Goal: Task Accomplishment & Management: Manage account settings

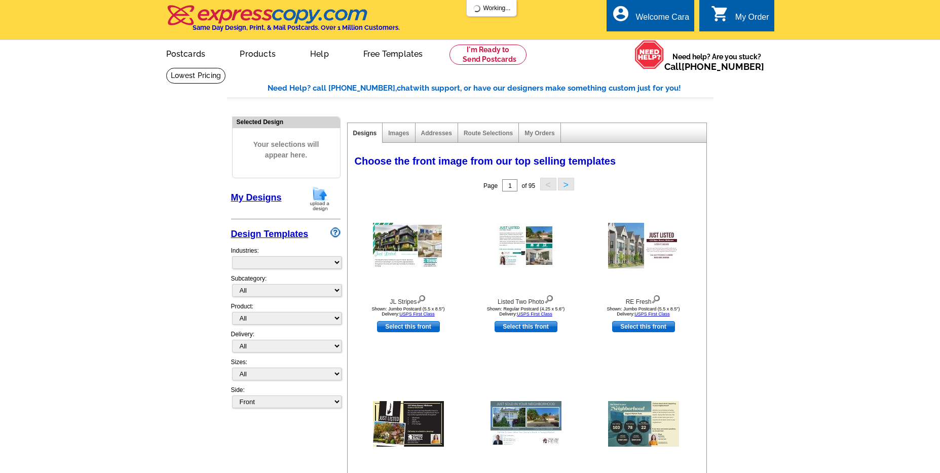
select select "785"
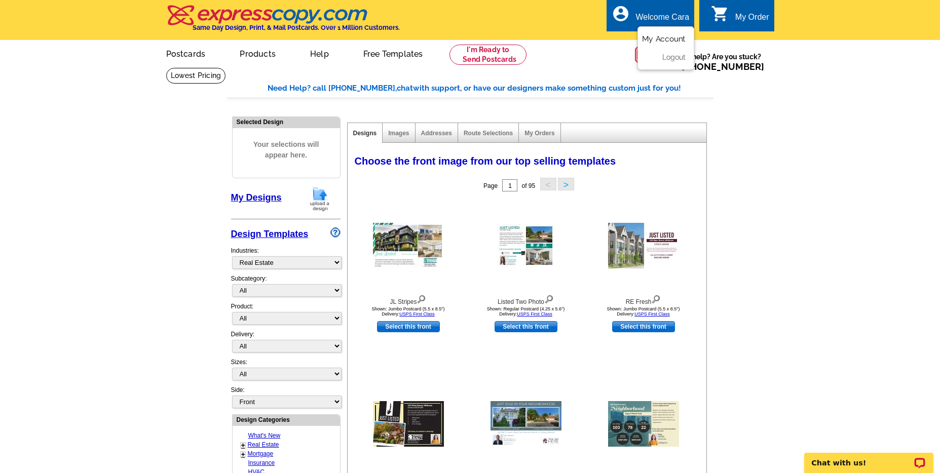
click at [670, 43] on link "My Account" at bounding box center [664, 38] width 44 height 9
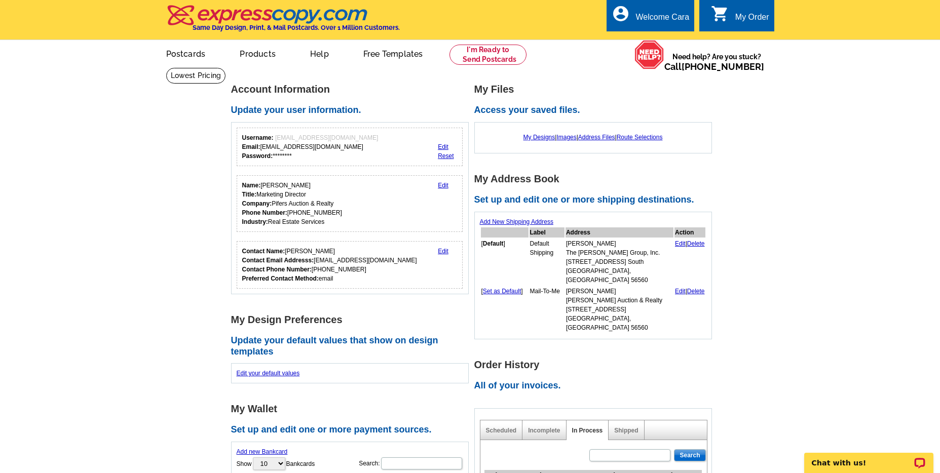
drag, startPoint x: 720, startPoint y: 244, endPoint x: 728, endPoint y: 285, distance: 42.2
click at [720, 244] on main "Account Information Update your user information. Username: [EMAIL_ADDRESS][DOM…" at bounding box center [470, 453] width 940 height 773
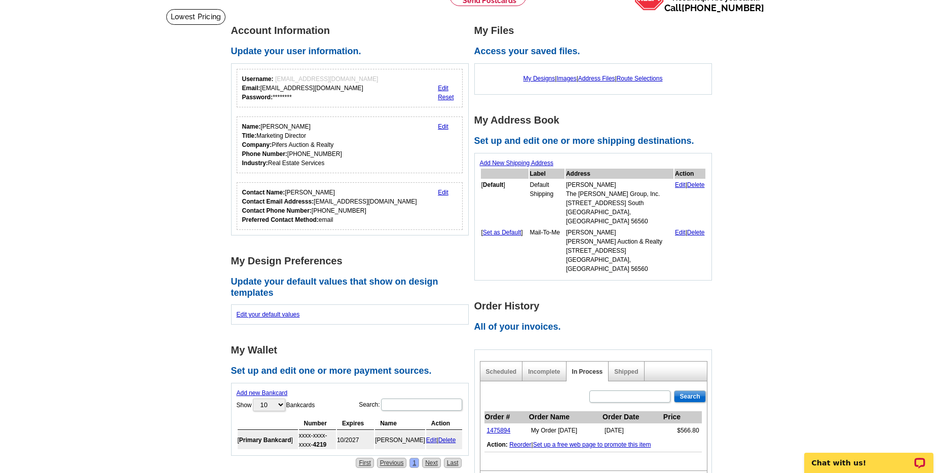
scroll to position [249, 0]
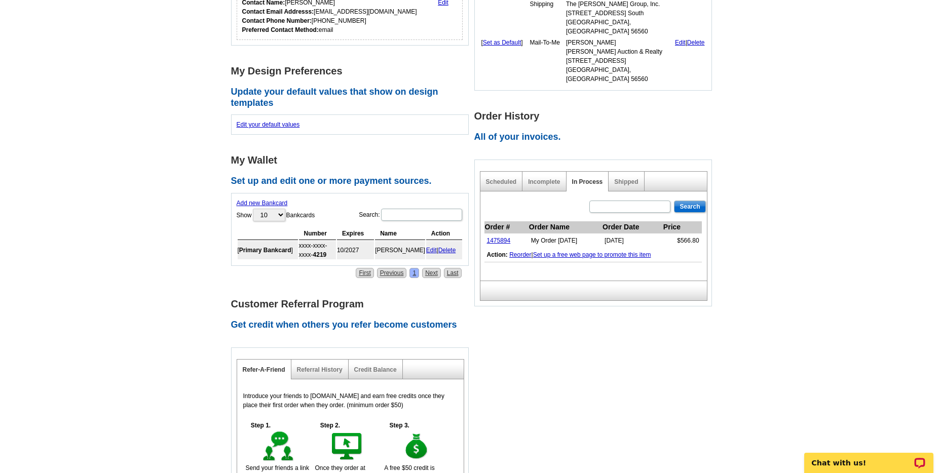
drag, startPoint x: 635, startPoint y: 171, endPoint x: 626, endPoint y: 159, distance: 14.9
click at [635, 172] on div "Shipped" at bounding box center [626, 182] width 35 height 20
click at [626, 172] on div "Shipped" at bounding box center [626, 182] width 35 height 20
click at [627, 178] on link "Shipped" at bounding box center [626, 181] width 24 height 7
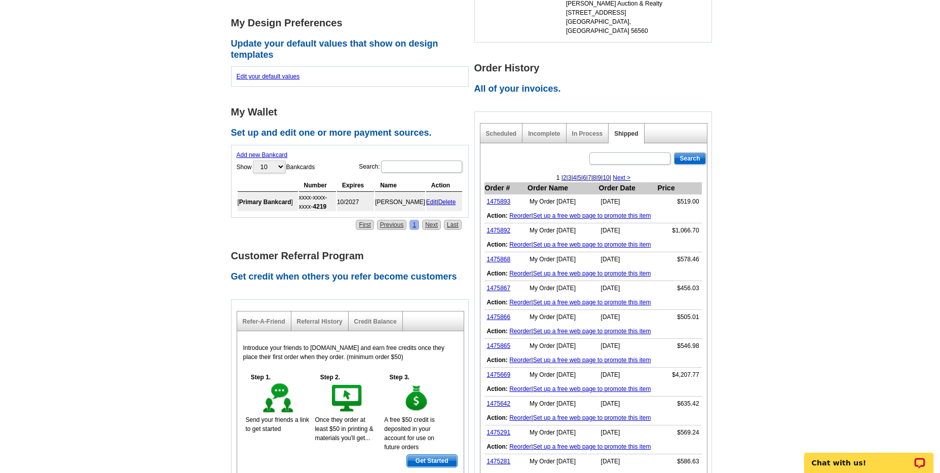
scroll to position [305, 0]
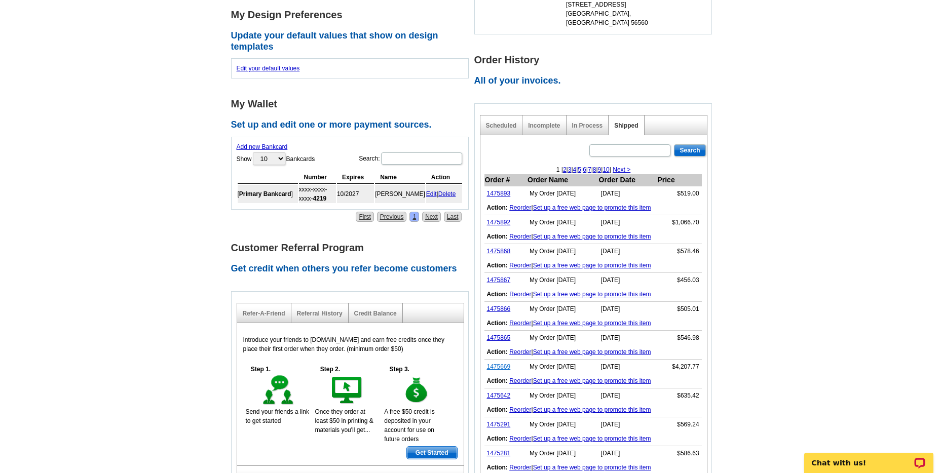
click at [494, 363] on link "1475669" at bounding box center [499, 366] width 24 height 7
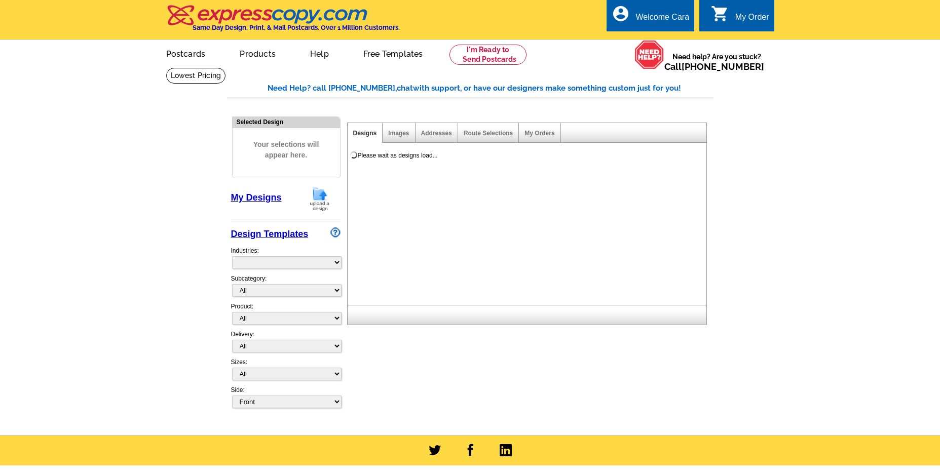
select select "785"
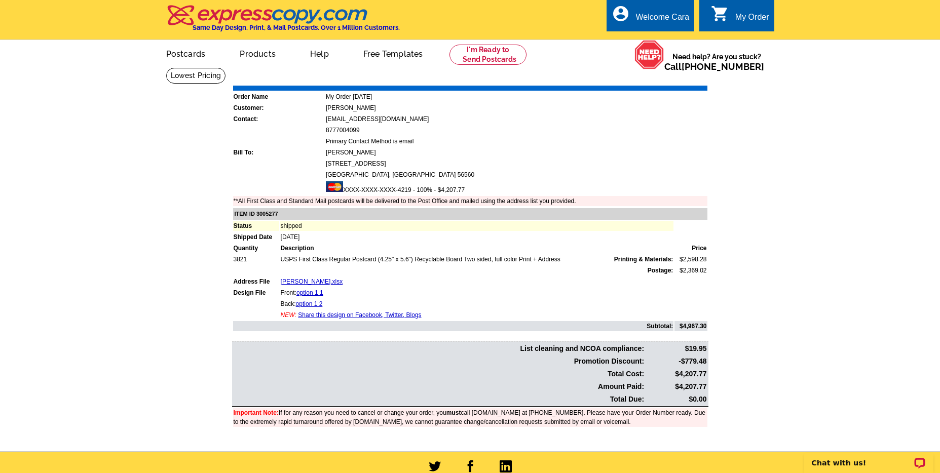
scroll to position [48, 0]
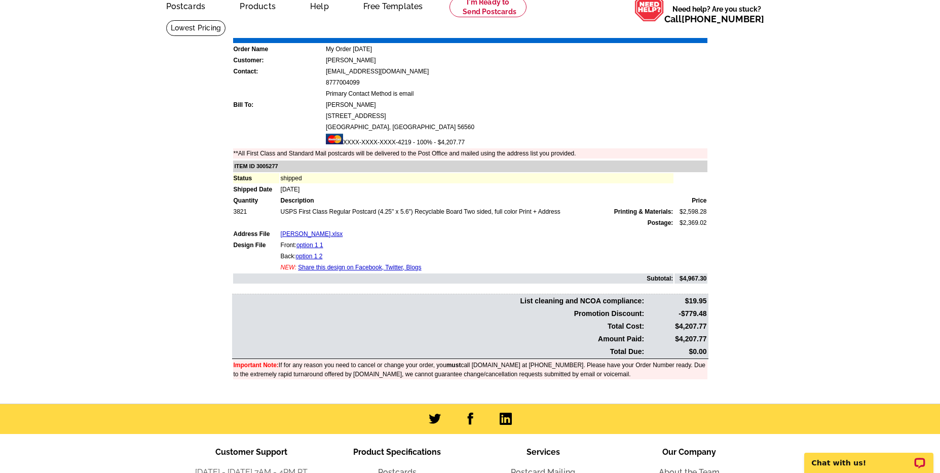
click at [623, 32] on link "Download Invoice" at bounding box center [617, 30] width 72 height 9
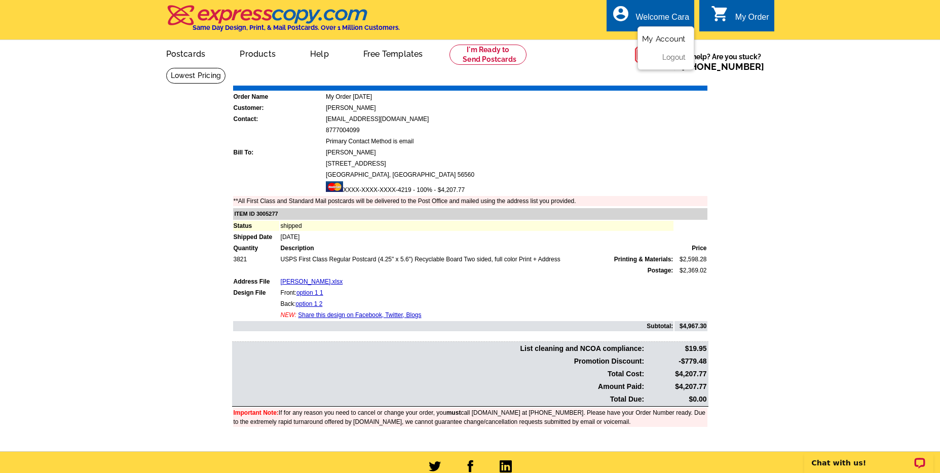
click at [667, 41] on link "My Account" at bounding box center [664, 38] width 44 height 9
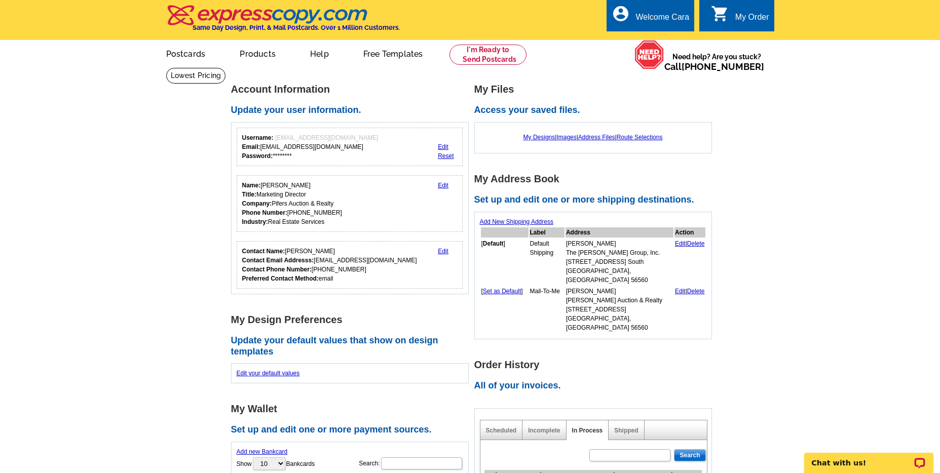
scroll to position [43, 0]
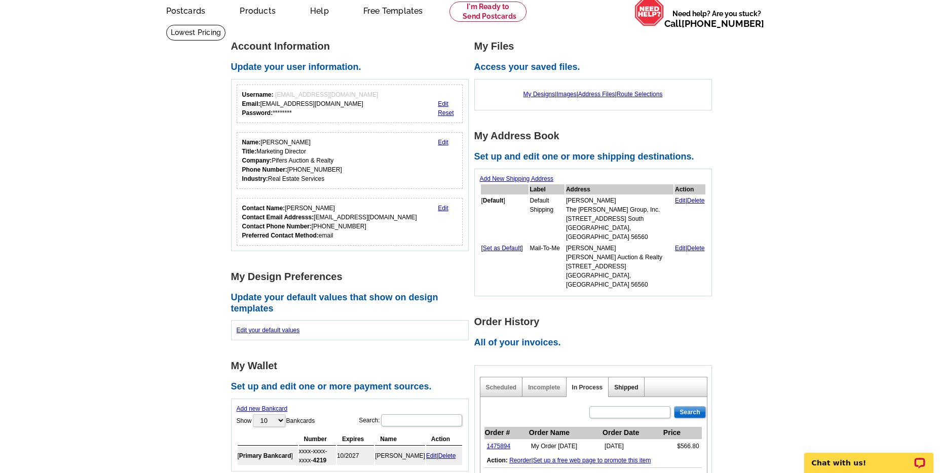
click at [628, 384] on link "Shipped" at bounding box center [626, 387] width 24 height 7
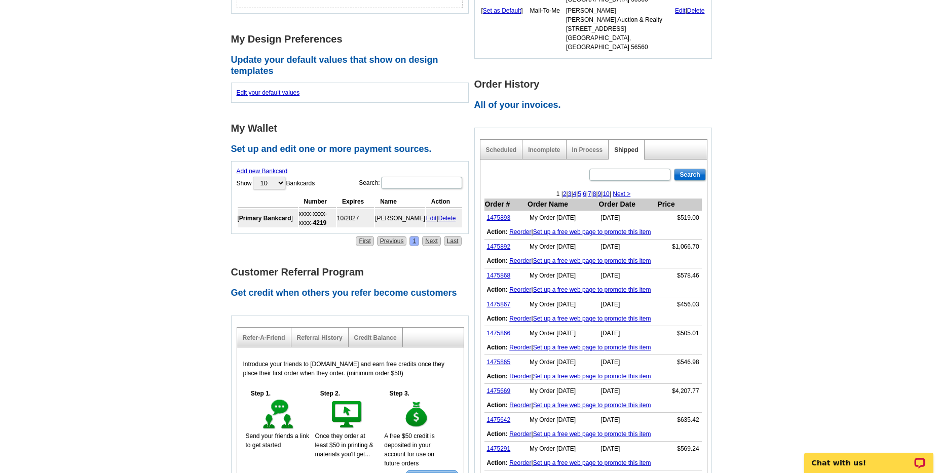
scroll to position [323, 0]
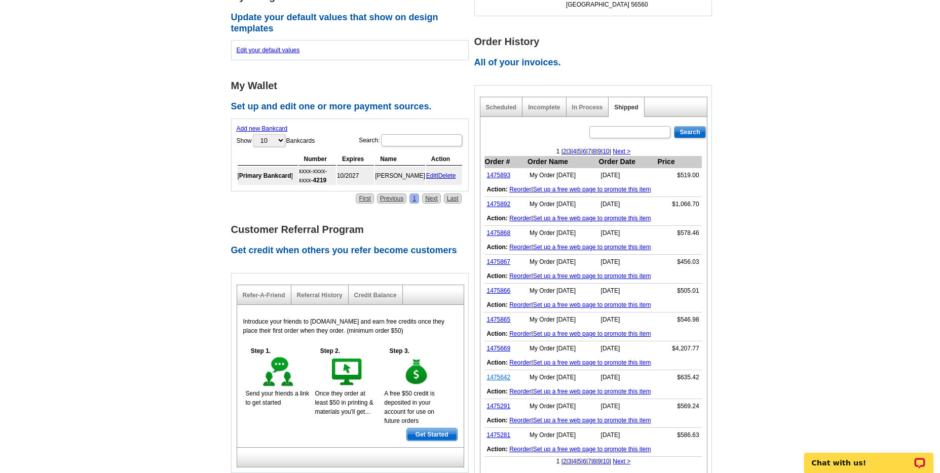
click at [494, 374] on link "1475642" at bounding box center [499, 377] width 24 height 7
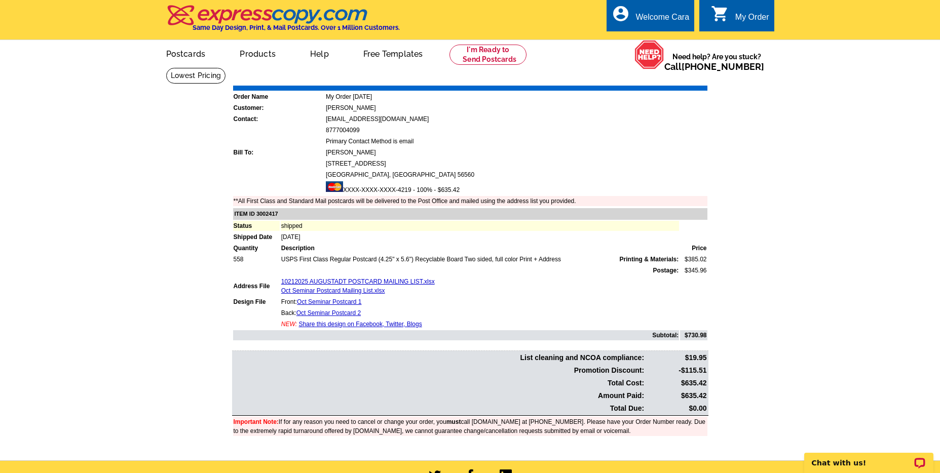
click at [743, 300] on main "Order Number: 1475642 Download Invoice | Print Invoice Order Name My Order 2025…" at bounding box center [470, 263] width 940 height 393
click at [619, 77] on link "Download Invoice" at bounding box center [617, 78] width 72 height 9
drag, startPoint x: 861, startPoint y: 188, endPoint x: 736, endPoint y: 45, distance: 189.7
click at [860, 188] on main "Order Number: 1475642 Download Invoice | Print Invoice Order Name My Order 2025…" at bounding box center [470, 263] width 940 height 393
click at [668, 39] on link "My Account" at bounding box center [664, 38] width 44 height 9
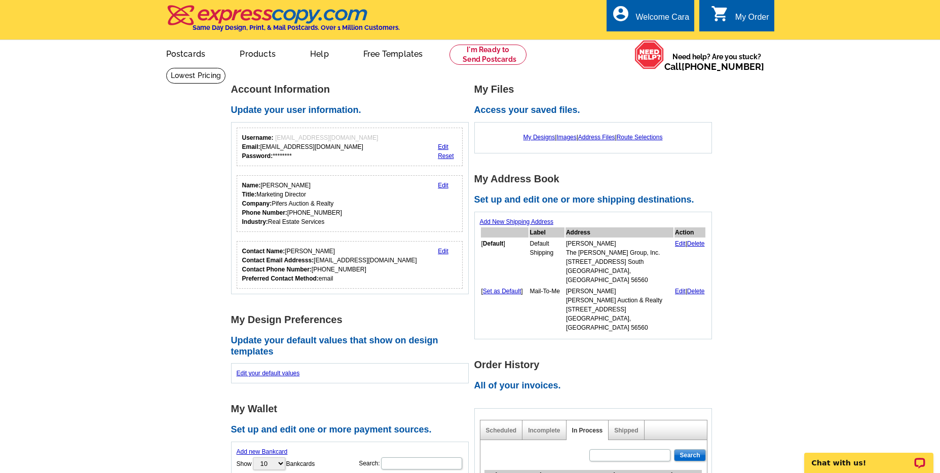
scroll to position [156, 0]
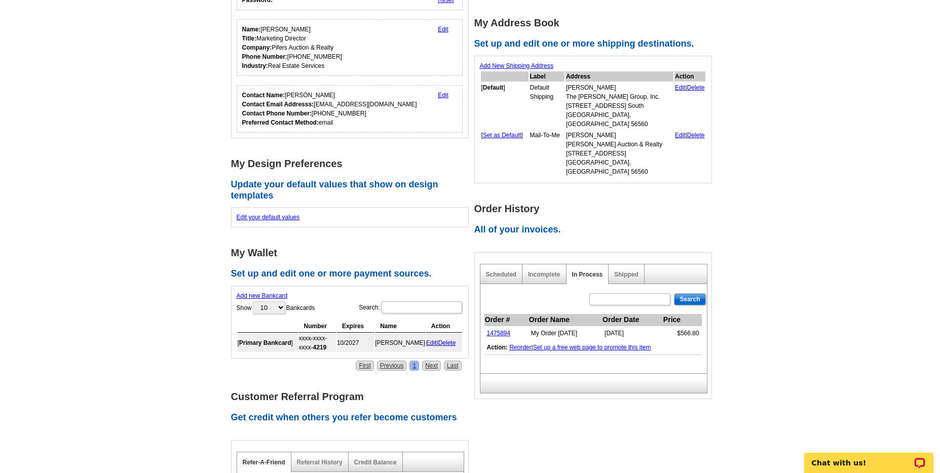
drag, startPoint x: 628, startPoint y: 256, endPoint x: 907, endPoint y: 170, distance: 291.7
click at [629, 271] on link "Shipped" at bounding box center [626, 274] width 24 height 7
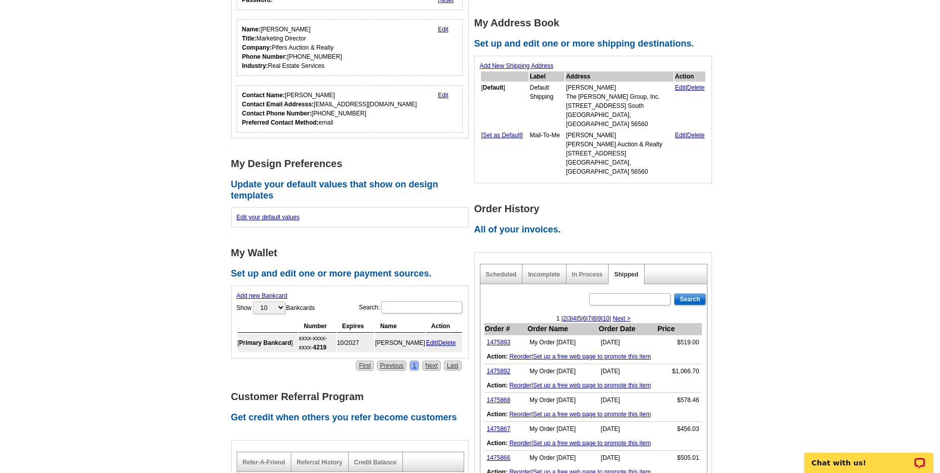
click at [128, 258] on main "Account Information Update your user information. Username: [EMAIL_ADDRESS][DOM…" at bounding box center [470, 316] width 940 height 810
